Goal: Transaction & Acquisition: Download file/media

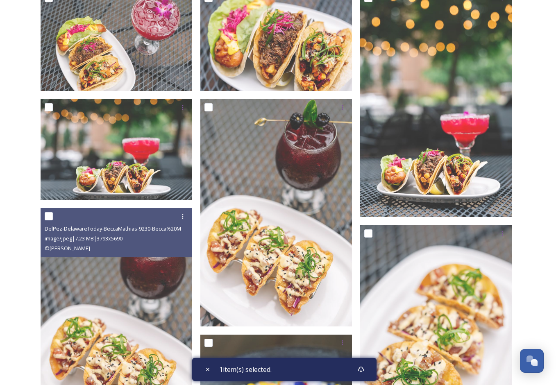
scroll to position [152, 0]
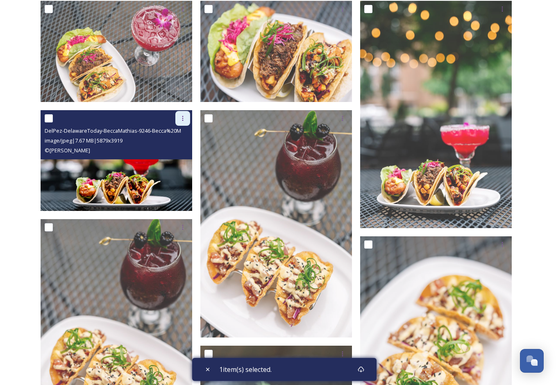
click at [180, 118] on icon at bounding box center [183, 118] width 7 height 7
click at [185, 150] on span "Download" at bounding box center [173, 152] width 25 height 8
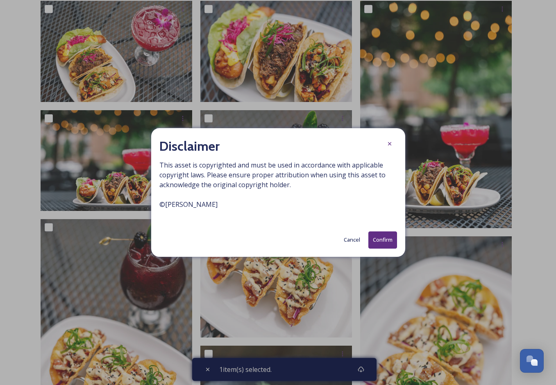
click at [386, 242] on button "Confirm" at bounding box center [382, 240] width 29 height 17
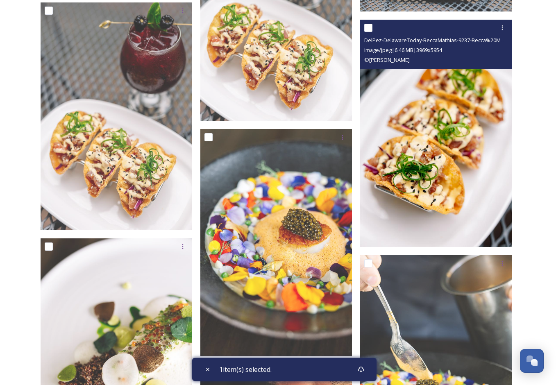
scroll to position [362, 0]
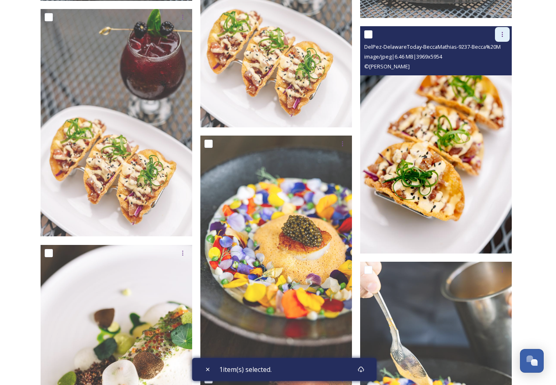
click at [502, 34] on icon at bounding box center [502, 34] width 1 height 5
click at [494, 67] on span "Download" at bounding box center [492, 68] width 25 height 8
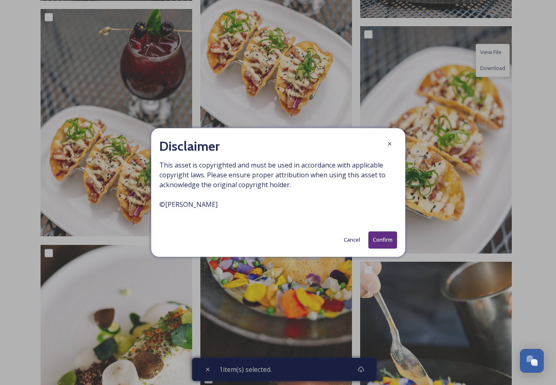
click at [392, 240] on button "Confirm" at bounding box center [382, 240] width 29 height 17
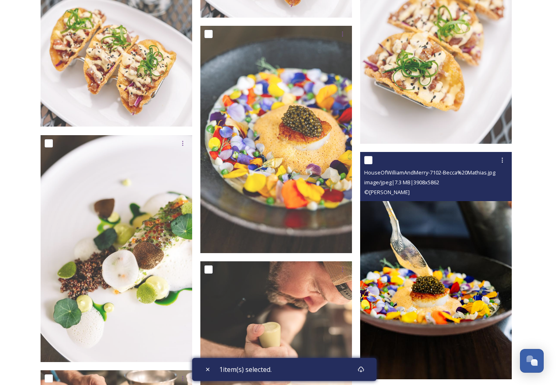
scroll to position [483, 0]
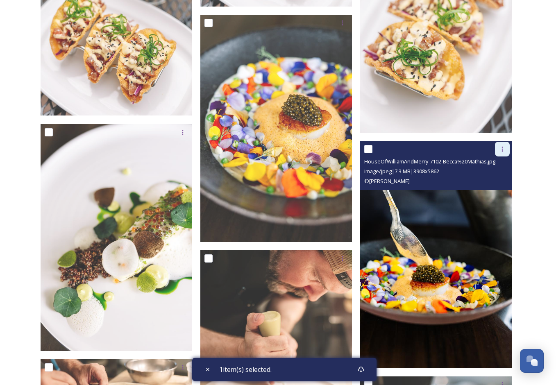
click at [500, 153] on div at bounding box center [502, 149] width 15 height 15
click at [503, 183] on span "Download" at bounding box center [492, 183] width 25 height 8
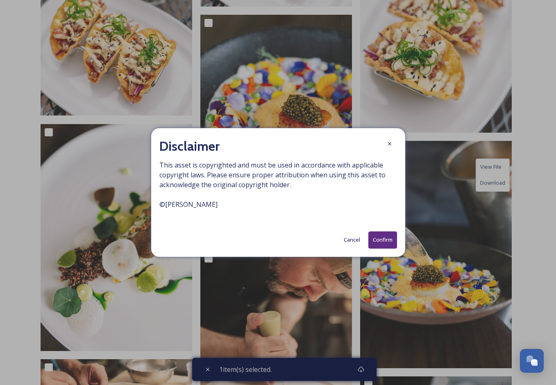
click at [387, 243] on button "Confirm" at bounding box center [382, 240] width 29 height 17
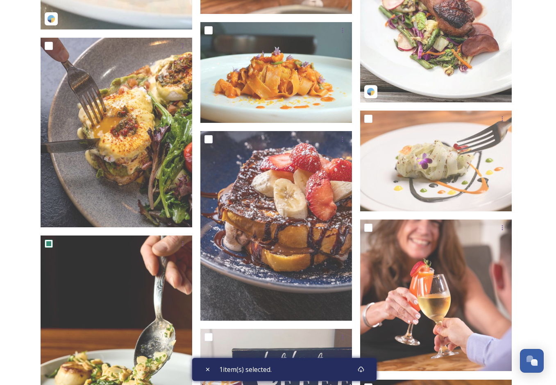
scroll to position [1446, 0]
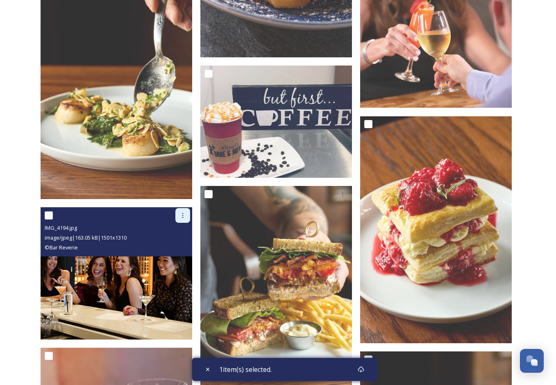
click at [182, 217] on icon at bounding box center [182, 215] width 1 height 5
click at [178, 249] on span "Download" at bounding box center [173, 250] width 25 height 8
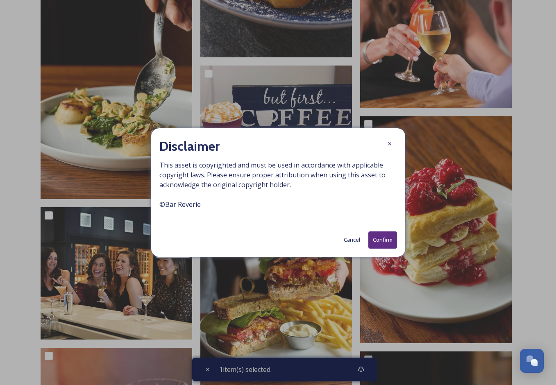
click at [384, 241] on button "Confirm" at bounding box center [382, 240] width 29 height 17
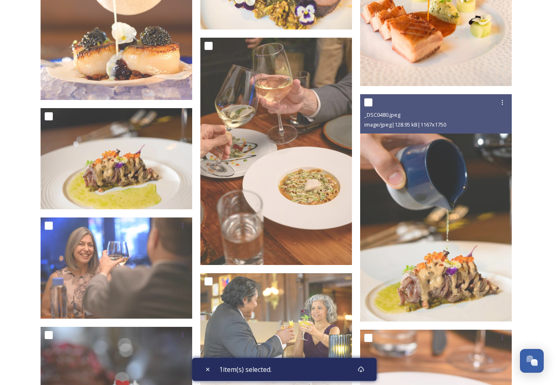
scroll to position [2979, 0]
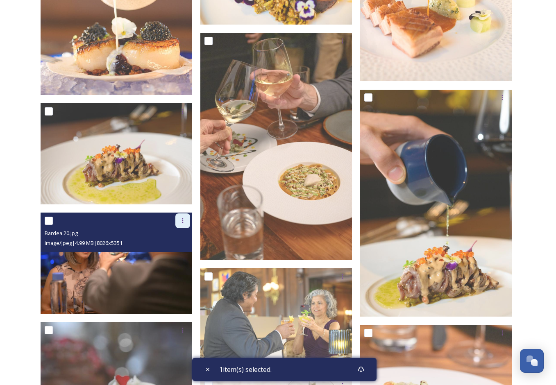
click at [182, 218] on icon at bounding box center [183, 221] width 7 height 7
click at [186, 253] on div "Download" at bounding box center [173, 255] width 33 height 16
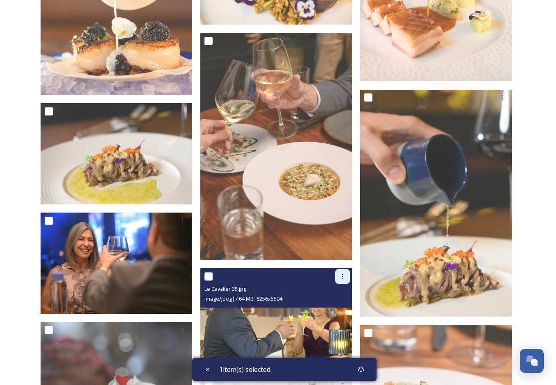
click at [341, 275] on icon at bounding box center [342, 276] width 7 height 7
click at [341, 307] on span "Download" at bounding box center [333, 311] width 25 height 8
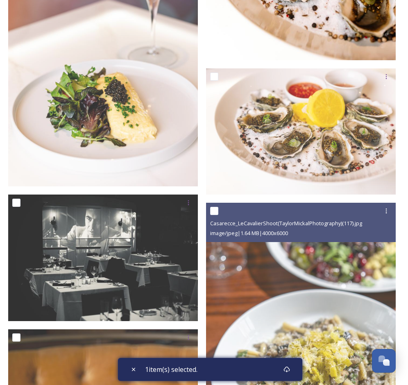
scroll to position [3631, 0]
